Goal: Task Accomplishment & Management: Manage account settings

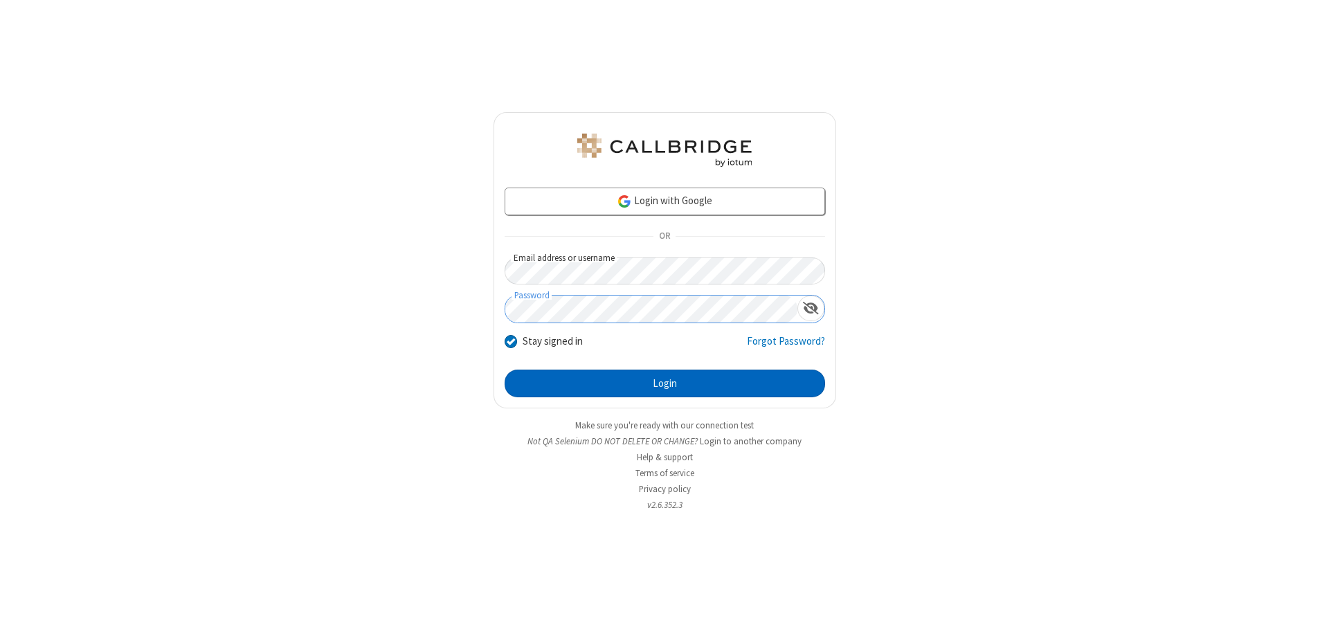
click at [665, 383] on button "Login" at bounding box center [665, 384] width 321 height 28
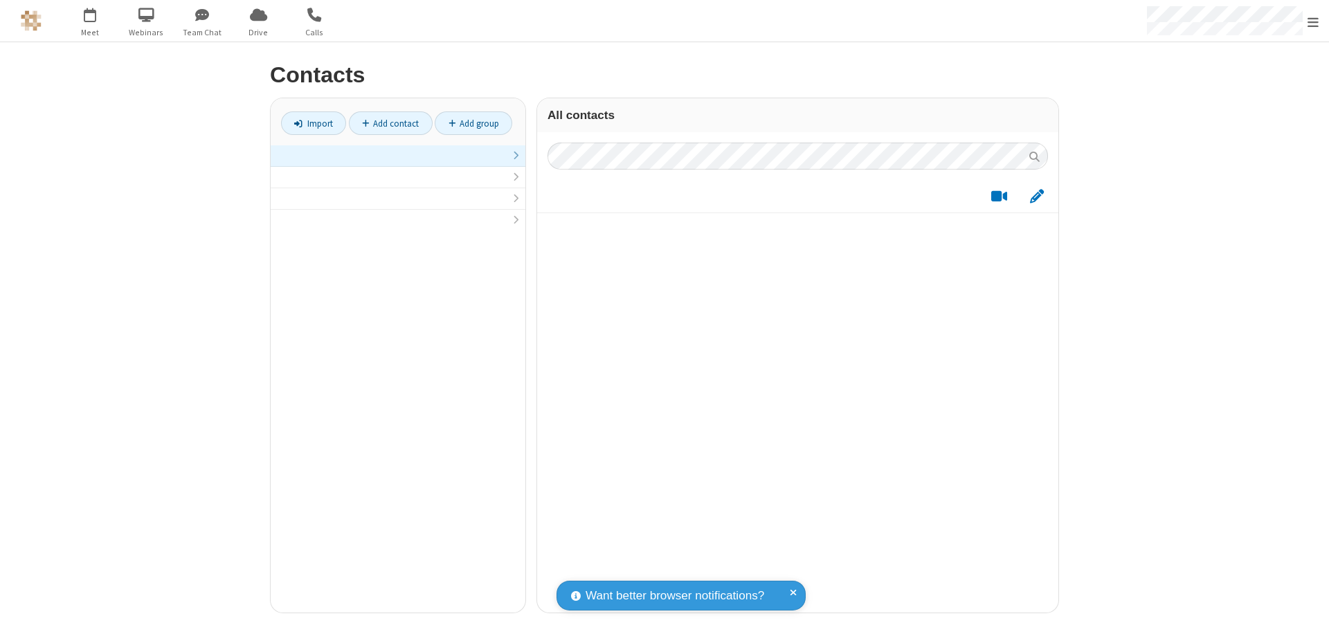
click at [398, 163] on link at bounding box center [398, 155] width 255 height 21
click at [390, 123] on link "Add contact" at bounding box center [391, 123] width 84 height 24
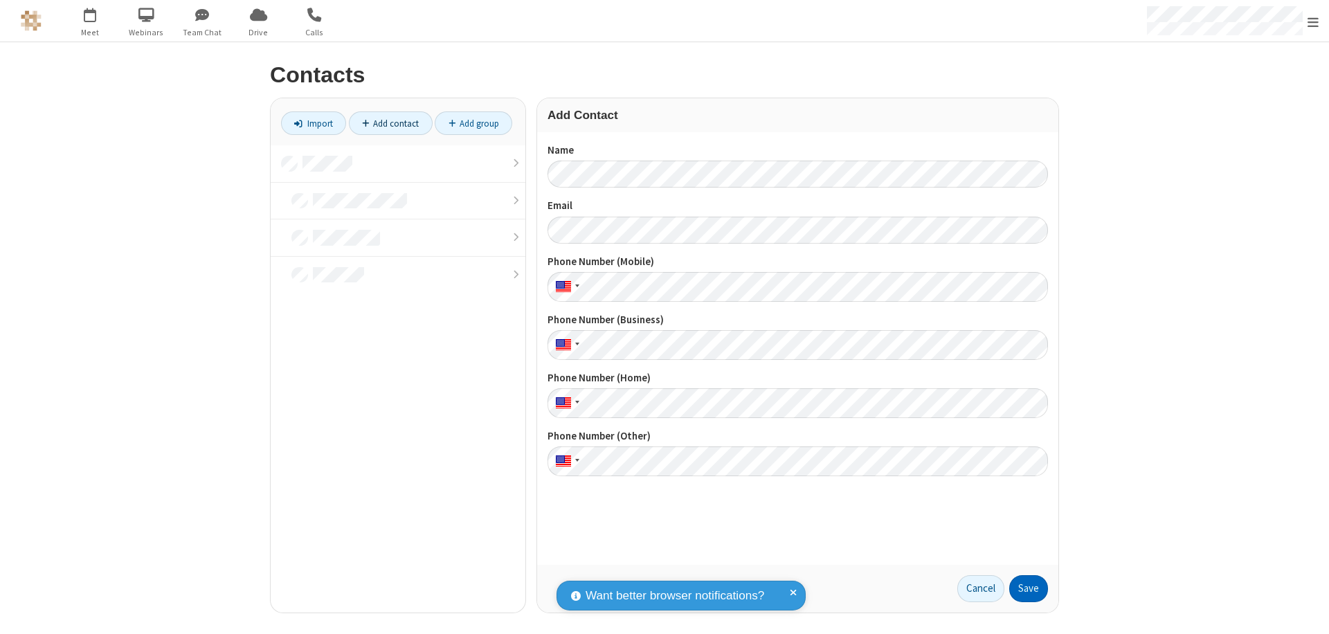
click at [1029, 588] on button "Save" at bounding box center [1028, 589] width 39 height 28
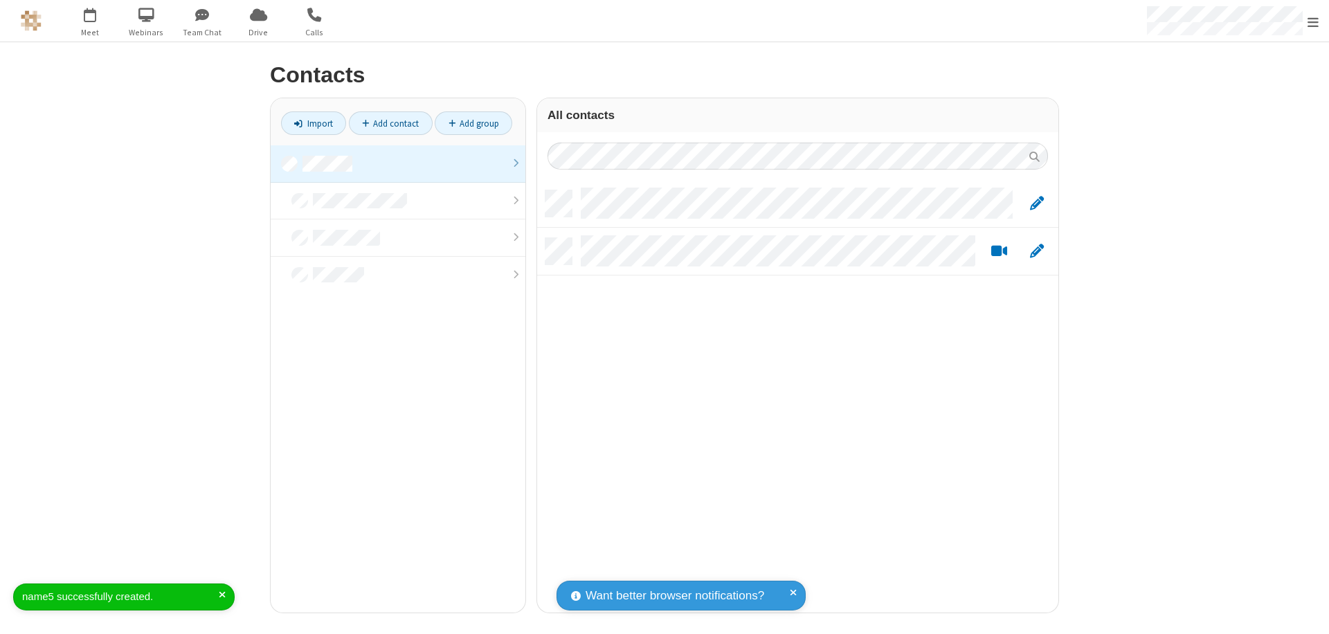
scroll to position [422, 511]
